Goal: Task Accomplishment & Management: Manage account settings

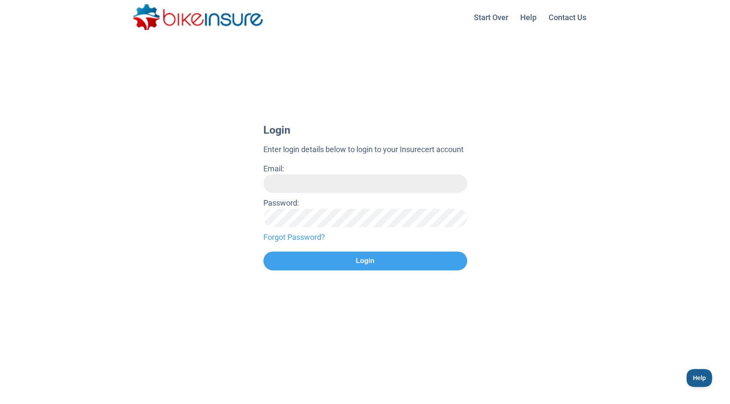
click at [347, 180] on input "Email:" at bounding box center [365, 183] width 204 height 18
type input "**********"
click at [263, 252] on button "Login" at bounding box center [365, 261] width 204 height 19
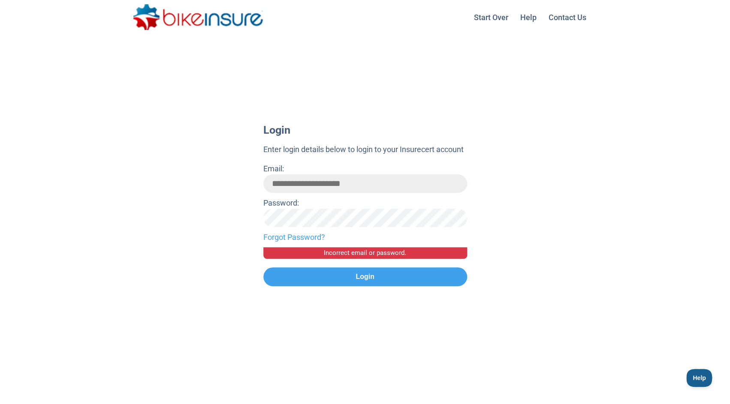
click at [294, 236] on link "Forgot Password?" at bounding box center [365, 237] width 204 height 12
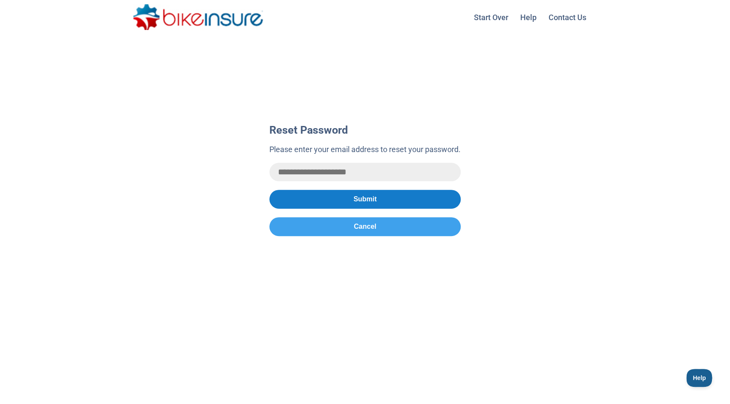
click at [364, 205] on button "Submit" at bounding box center [364, 199] width 191 height 19
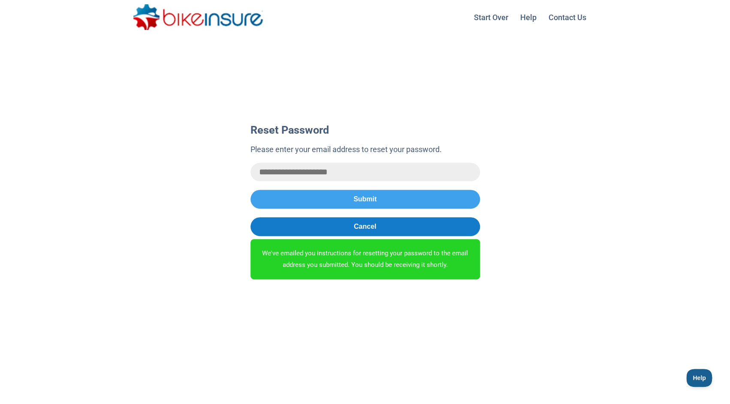
click at [399, 228] on button "Cancel" at bounding box center [364, 226] width 229 height 19
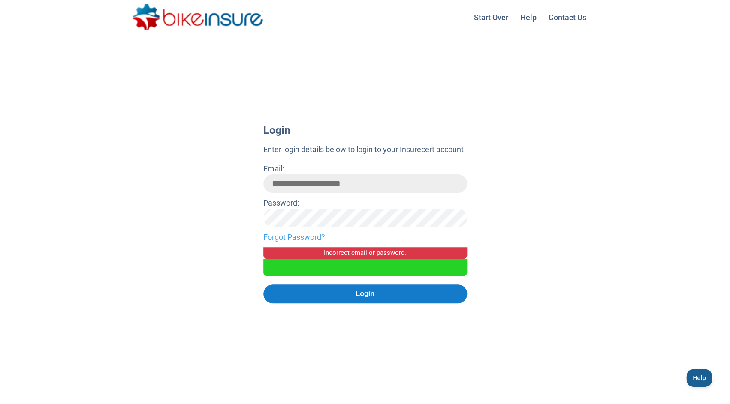
click at [371, 298] on button "Login" at bounding box center [365, 294] width 204 height 19
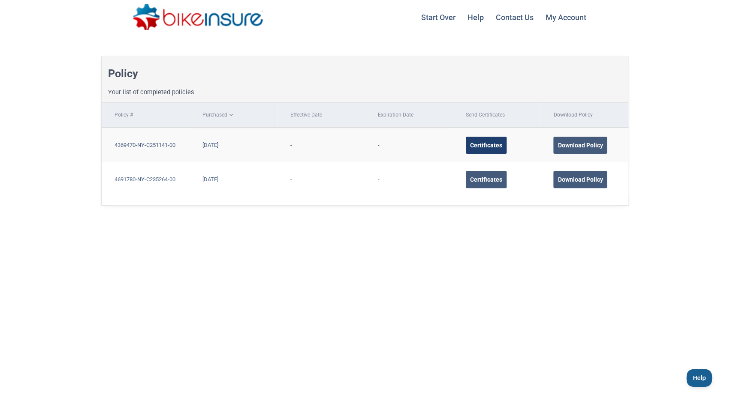
click at [479, 141] on div "Certificates" at bounding box center [485, 145] width 41 height 17
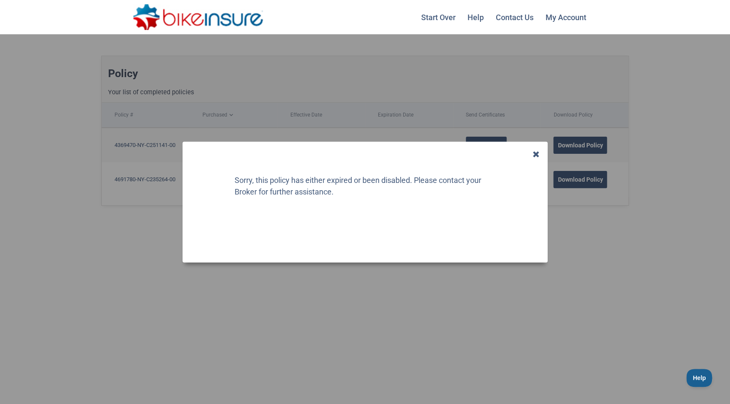
click at [537, 151] on icon at bounding box center [536, 154] width 6 height 8
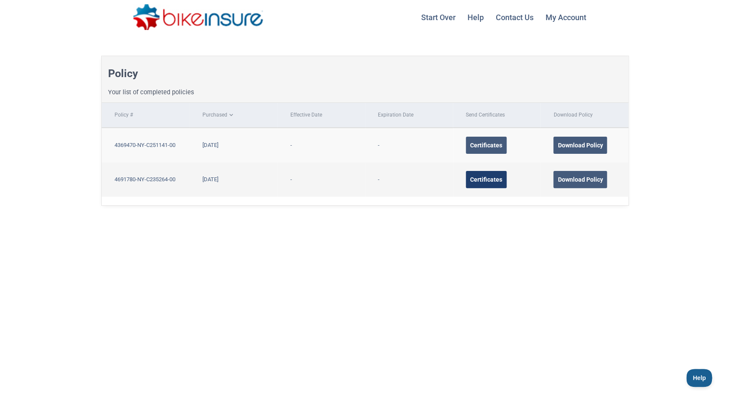
click at [481, 180] on div "Certificates" at bounding box center [485, 179] width 41 height 17
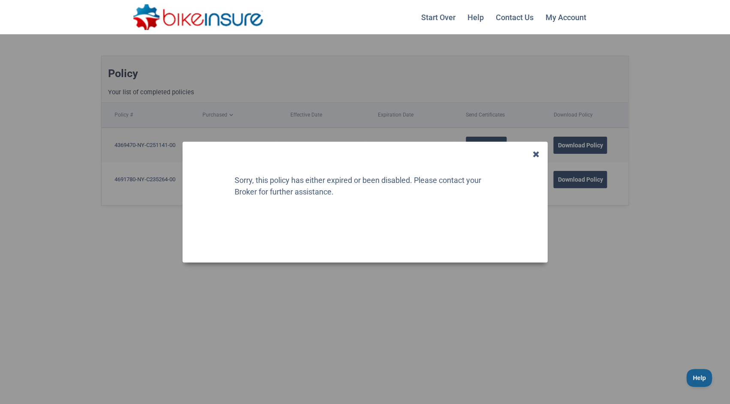
click at [534, 153] on icon at bounding box center [536, 154] width 6 height 8
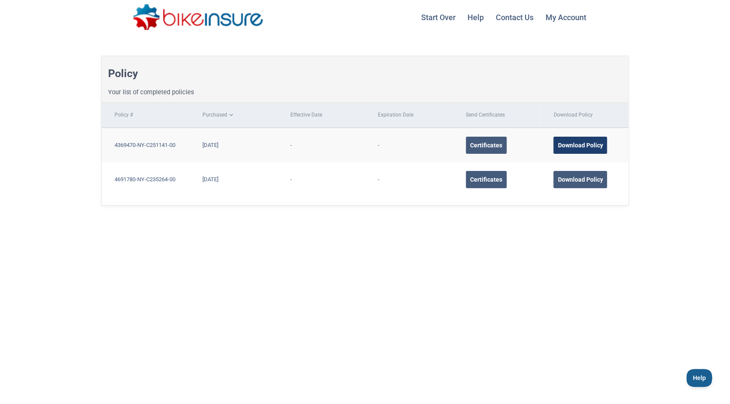
click at [591, 144] on div "Download Policy" at bounding box center [580, 145] width 54 height 17
click at [565, 21] on link "My Account Logout" at bounding box center [565, 17] width 51 height 34
click at [556, 15] on link "My Account Logout" at bounding box center [565, 17] width 51 height 34
click at [560, 19] on link "My Account Logout" at bounding box center [565, 17] width 51 height 34
click at [438, 13] on link "Start Over" at bounding box center [438, 17] width 45 height 22
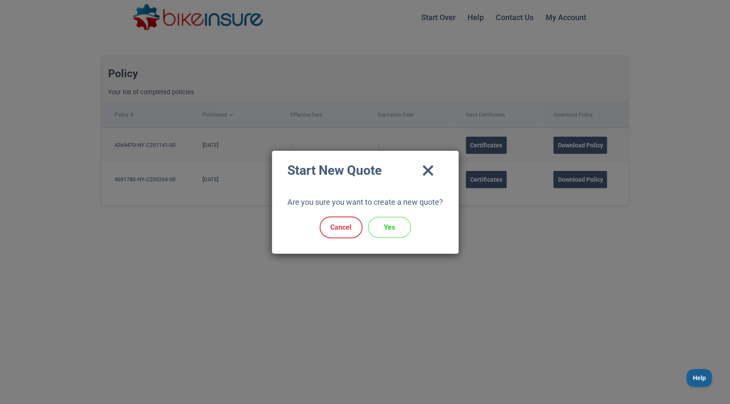
click at [428, 168] on icon "close" at bounding box center [428, 171] width 30 height 26
